Goal: Navigation & Orientation: Find specific page/section

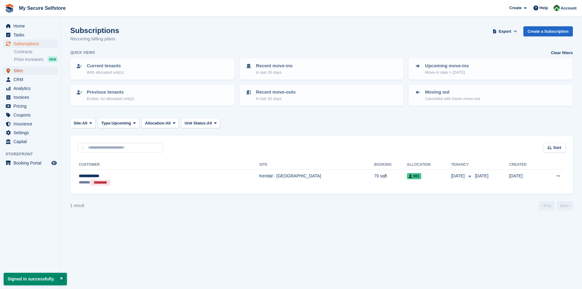
click at [22, 72] on span "Sites" at bounding box center [31, 70] width 37 height 9
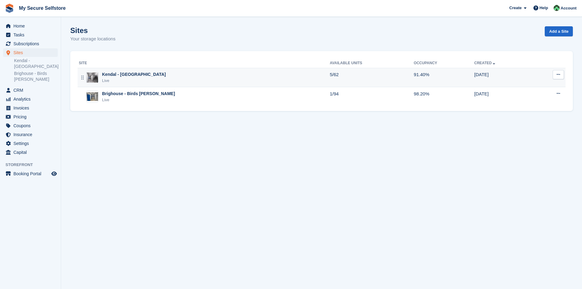
click at [115, 75] on div "Kendal - [GEOGRAPHIC_DATA]" at bounding box center [134, 74] width 64 height 6
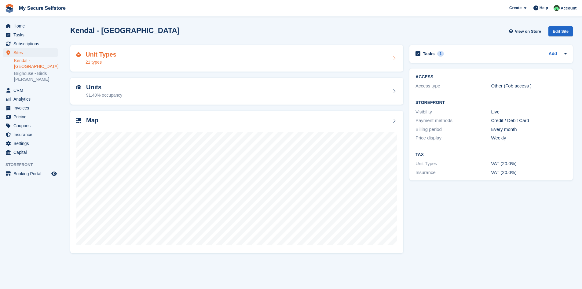
click at [94, 55] on h2 "Unit Types" at bounding box center [101, 54] width 31 height 7
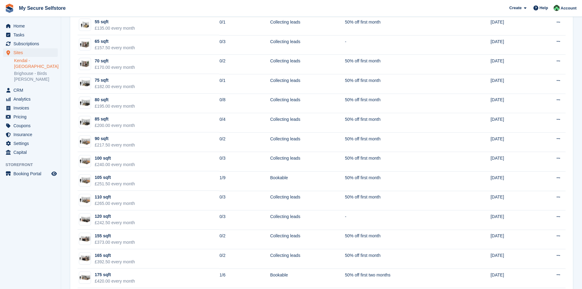
scroll to position [196, 0]
